Goal: Find specific page/section: Find specific page/section

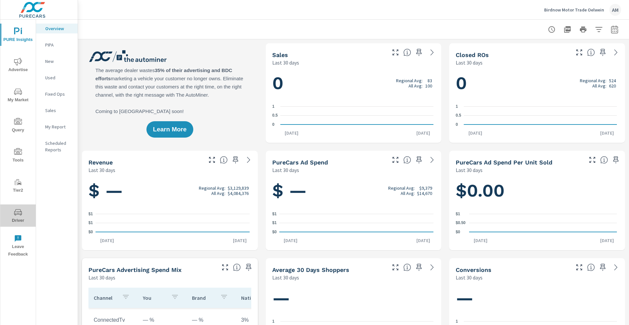
click at [18, 222] on span "Driver" at bounding box center [17, 216] width 31 height 16
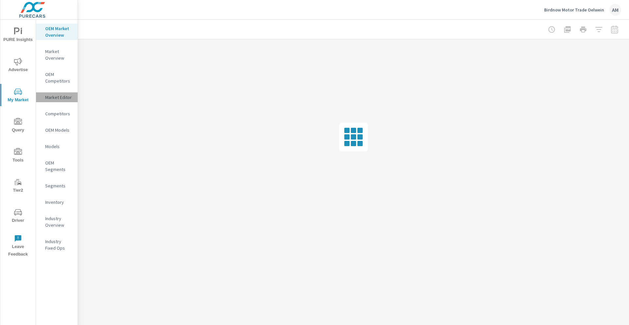
click at [52, 95] on p "Market Editor" at bounding box center [58, 97] width 27 height 7
